Goal: Task Accomplishment & Management: Manage account settings

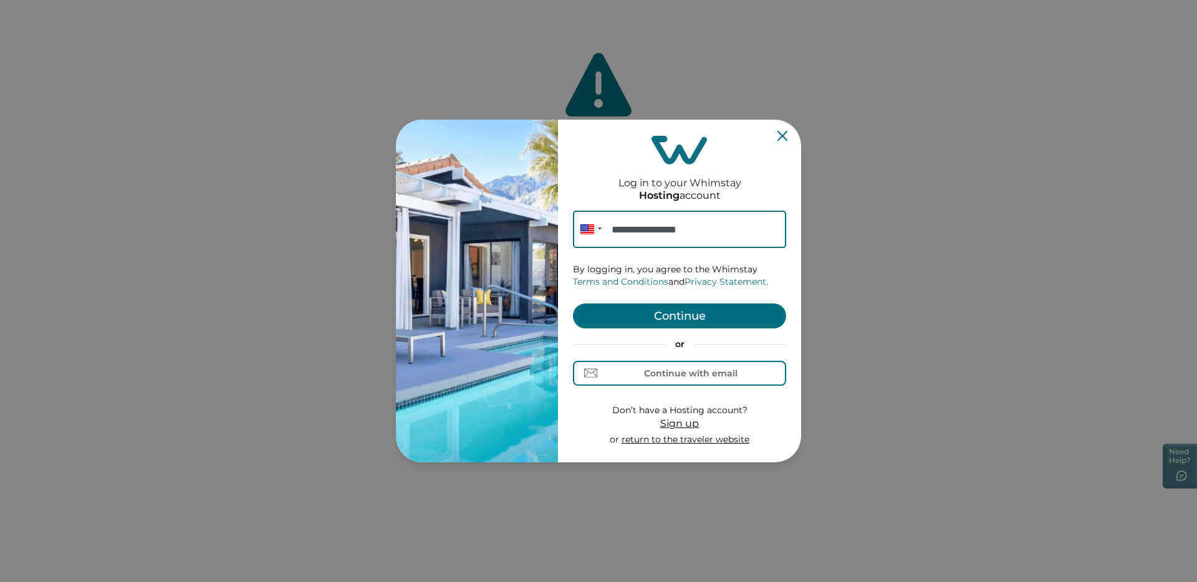
type input "**********"
click at [634, 315] on button "Continue" at bounding box center [679, 316] width 213 height 25
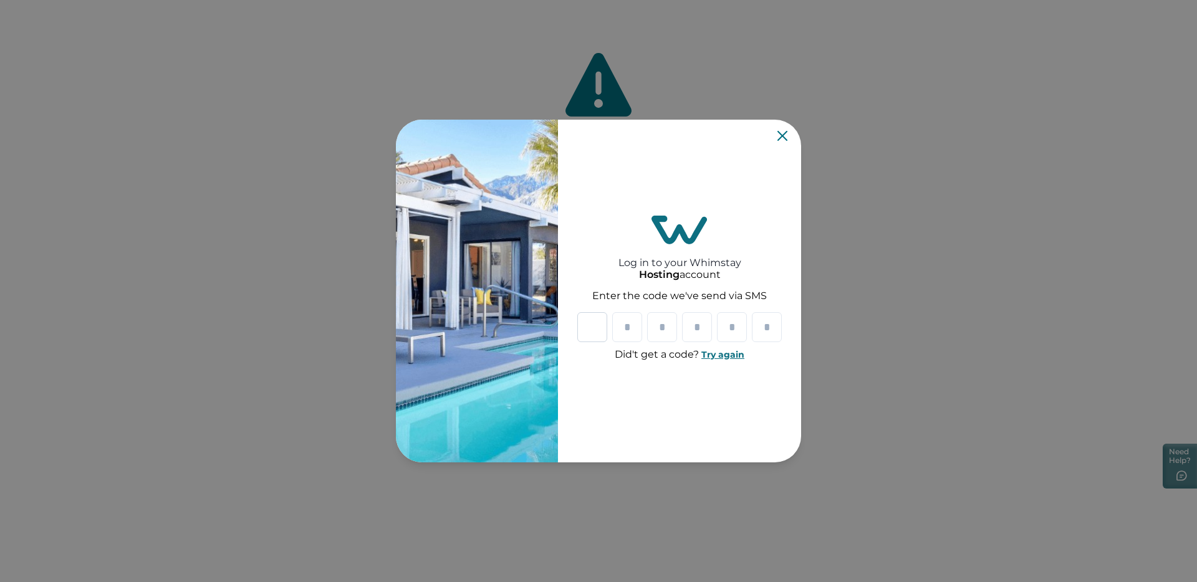
paste input "*"
type input "*"
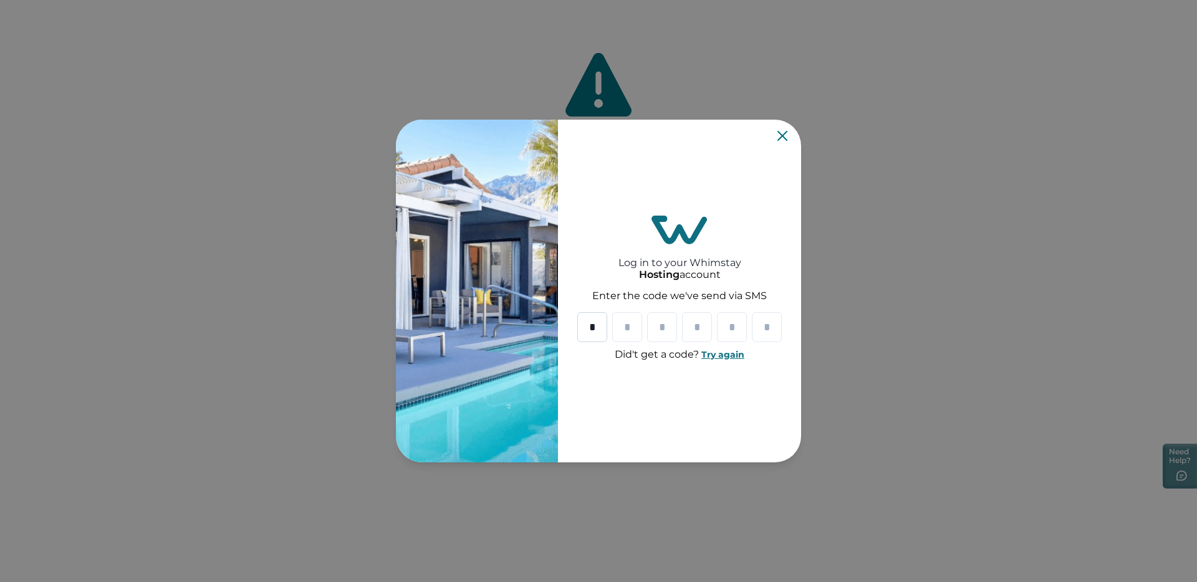
type input "*"
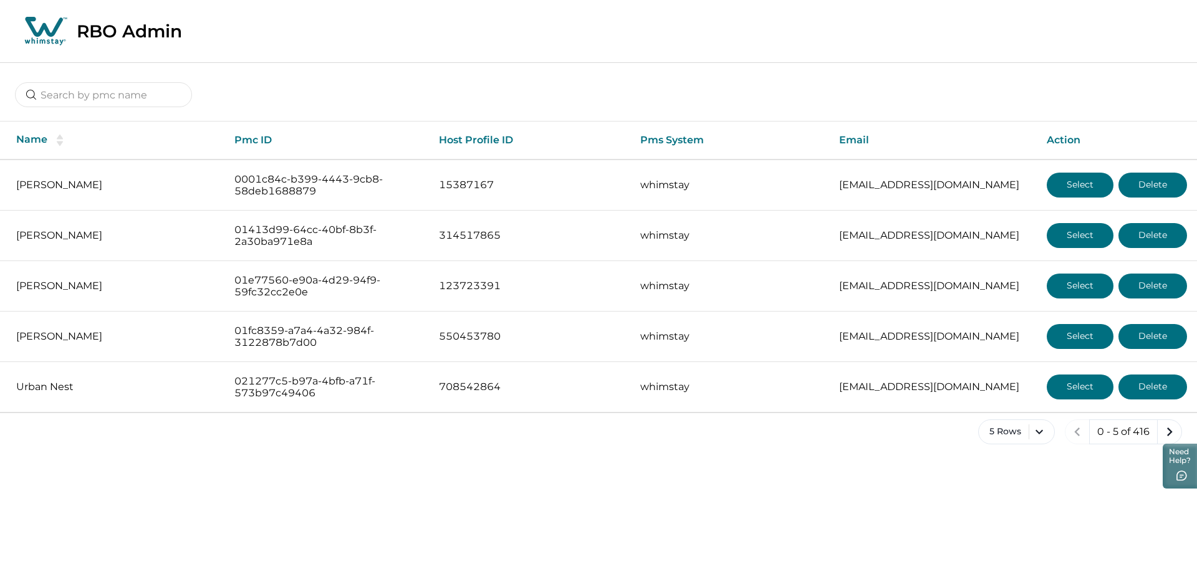
click at [484, 89] on div at bounding box center [598, 85] width 1197 height 46
click at [1016, 430] on button "5 Rows" at bounding box center [1016, 432] width 77 height 25
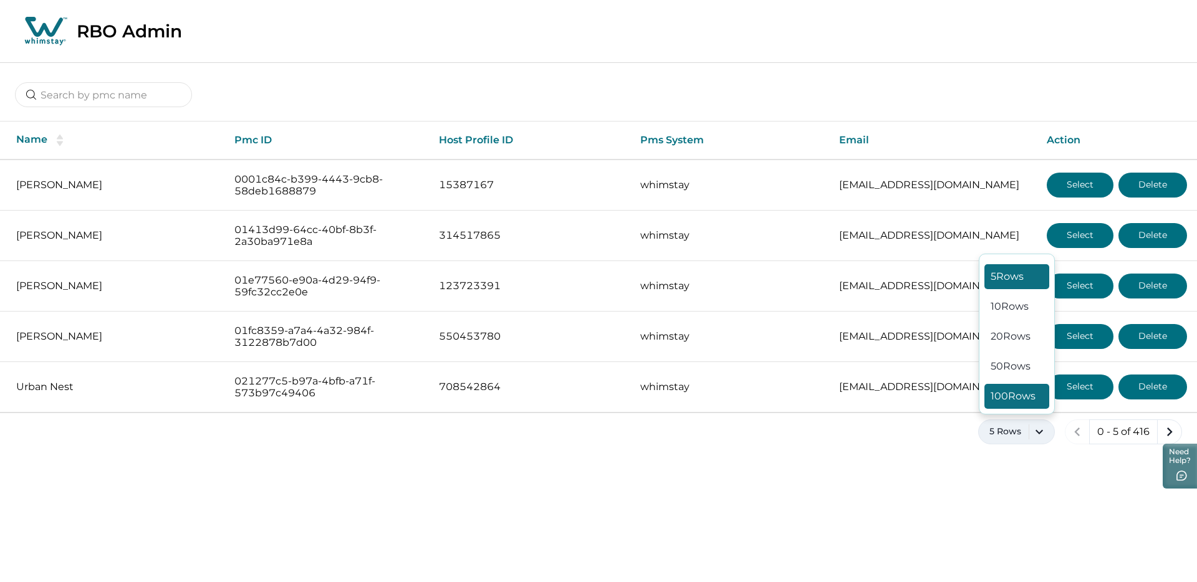
click at [1020, 390] on button "100 Rows" at bounding box center [1017, 396] width 65 height 25
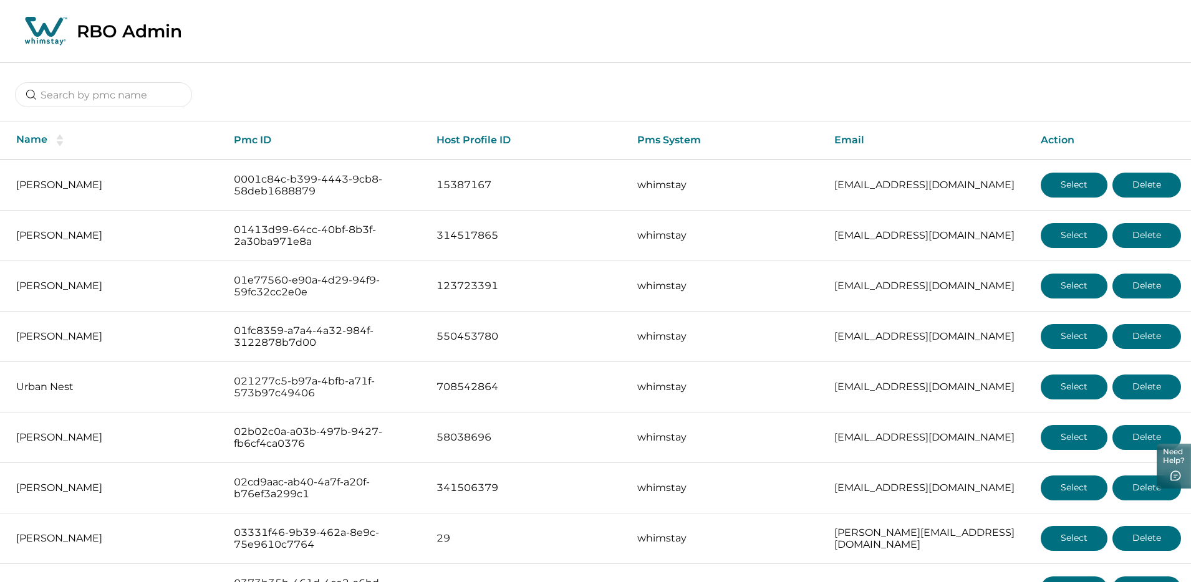
click at [571, 47] on div "RBO Admin" at bounding box center [595, 31] width 1191 height 63
